Goal: Task Accomplishment & Management: Complete application form

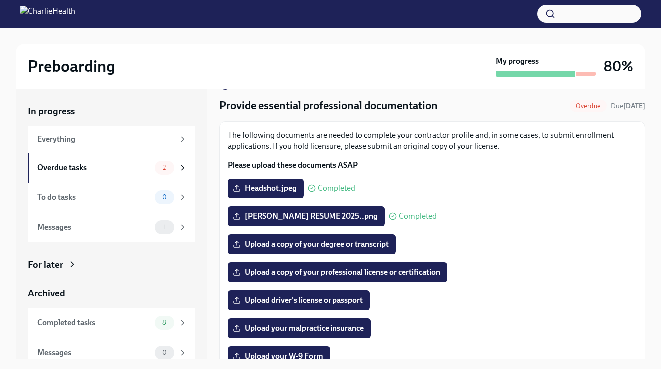
scroll to position [28, 0]
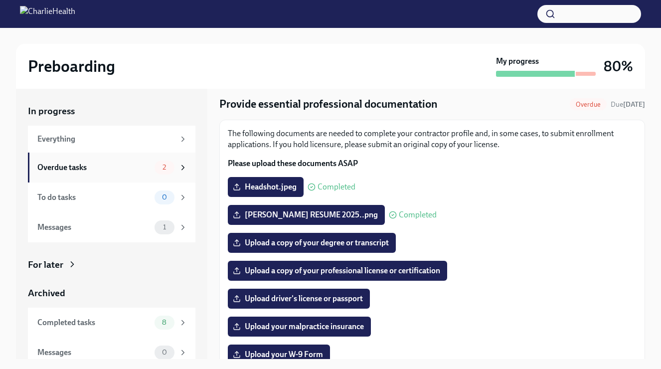
click at [157, 170] on span "2" at bounding box center [164, 167] width 15 height 7
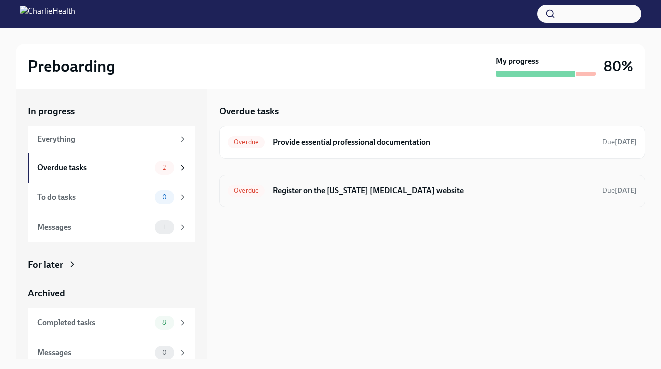
click at [286, 193] on h6 "Register on the [US_STATE] [MEDICAL_DATA] website" at bounding box center [434, 190] width 322 height 11
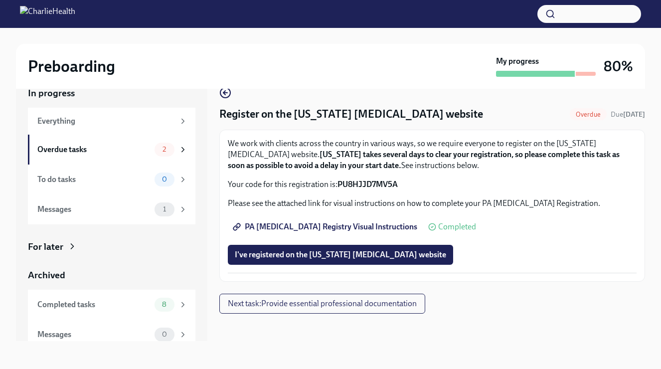
scroll to position [18, 0]
click at [401, 222] on link "PA [MEDICAL_DATA] Registry Visual Instructions" at bounding box center [326, 227] width 196 height 20
drag, startPoint x: 339, startPoint y: 183, endPoint x: 428, endPoint y: 185, distance: 89.3
click at [428, 185] on p "Your code for this registration is: PU8HJJD7MV5A" at bounding box center [432, 184] width 409 height 11
copy p "PU8HJJD7MV5A"
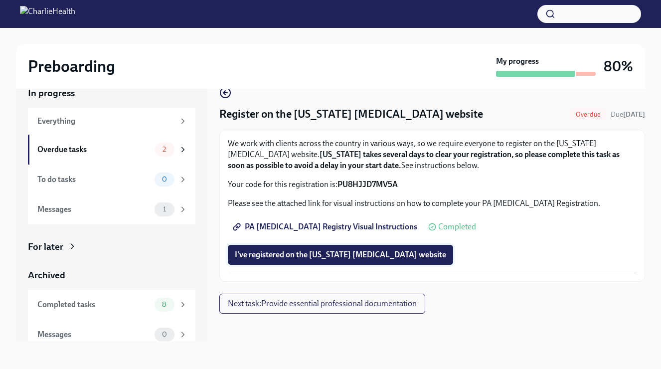
click at [302, 254] on span "I've registered on the [US_STATE] [MEDICAL_DATA] website" at bounding box center [340, 255] width 211 height 10
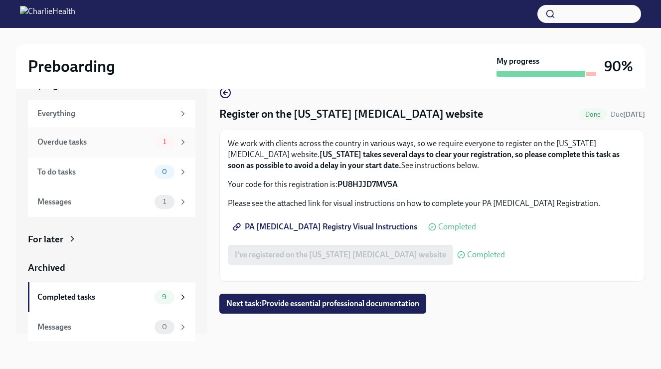
click at [173, 141] on div "1" at bounding box center [165, 142] width 20 height 14
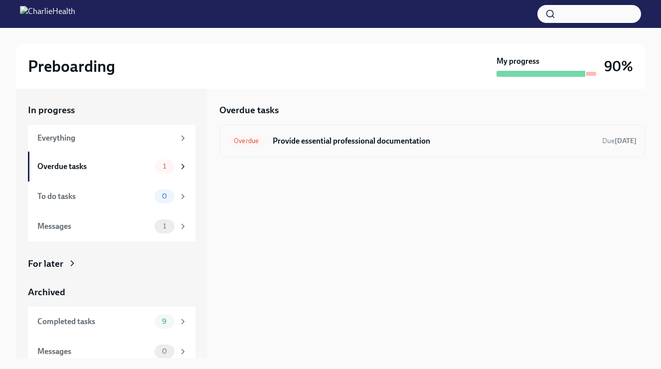
click at [299, 145] on h6 "Provide essential professional documentation" at bounding box center [434, 141] width 322 height 11
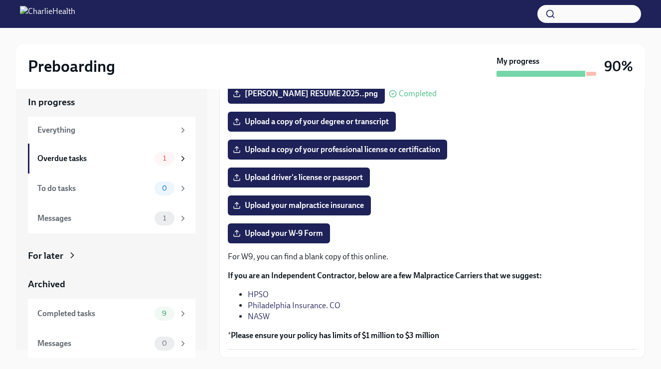
scroll to position [7, 0]
click at [159, 135] on div "Everything" at bounding box center [105, 130] width 137 height 11
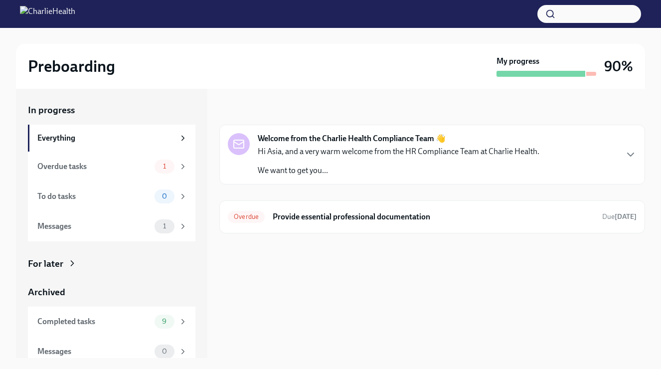
click at [242, 143] on icon at bounding box center [239, 143] width 10 height 3
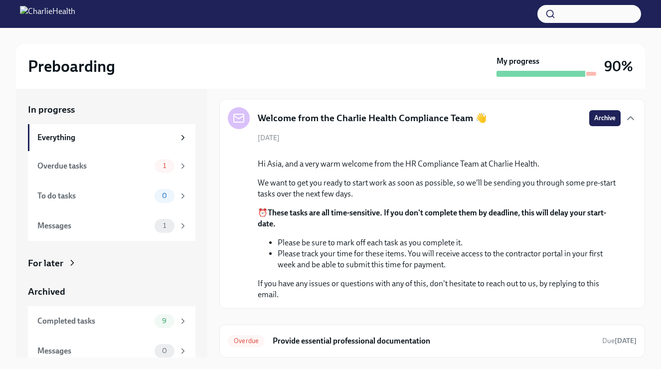
scroll to position [130, 0]
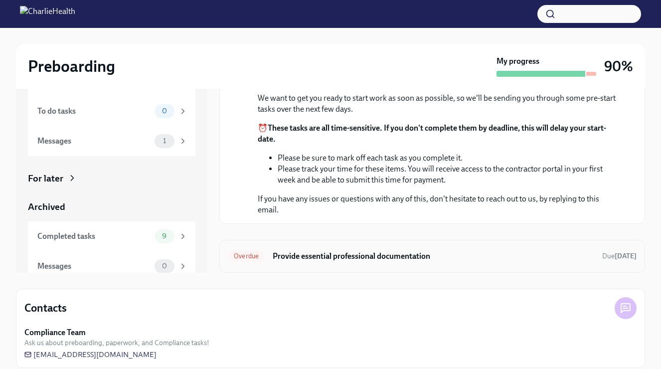
click at [307, 261] on h6 "Provide essential professional documentation" at bounding box center [434, 256] width 322 height 11
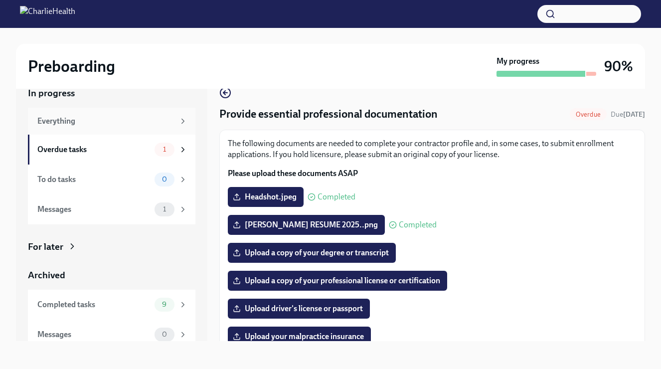
click at [146, 122] on div "Everything" at bounding box center [105, 121] width 137 height 11
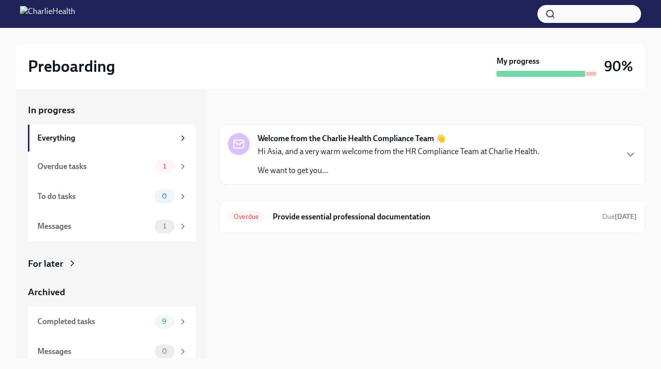
click at [240, 147] on rect at bounding box center [239, 144] width 10 height 8
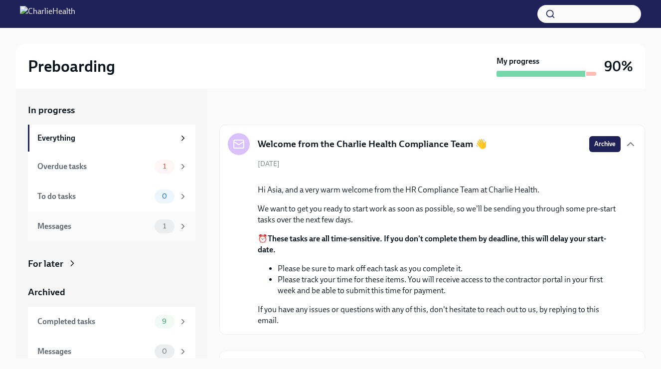
click at [157, 214] on div "Messages 1" at bounding box center [112, 226] width 168 height 30
click at [155, 224] on div "1" at bounding box center [165, 226] width 20 height 14
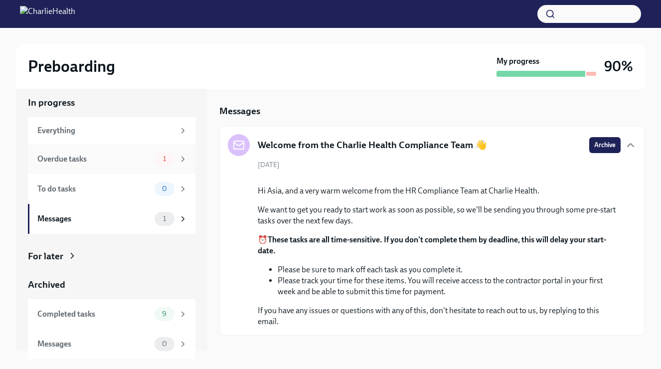
scroll to position [7, 0]
click at [64, 348] on div "Messages" at bounding box center [93, 345] width 113 height 11
